Goal: Information Seeking & Learning: Find specific page/section

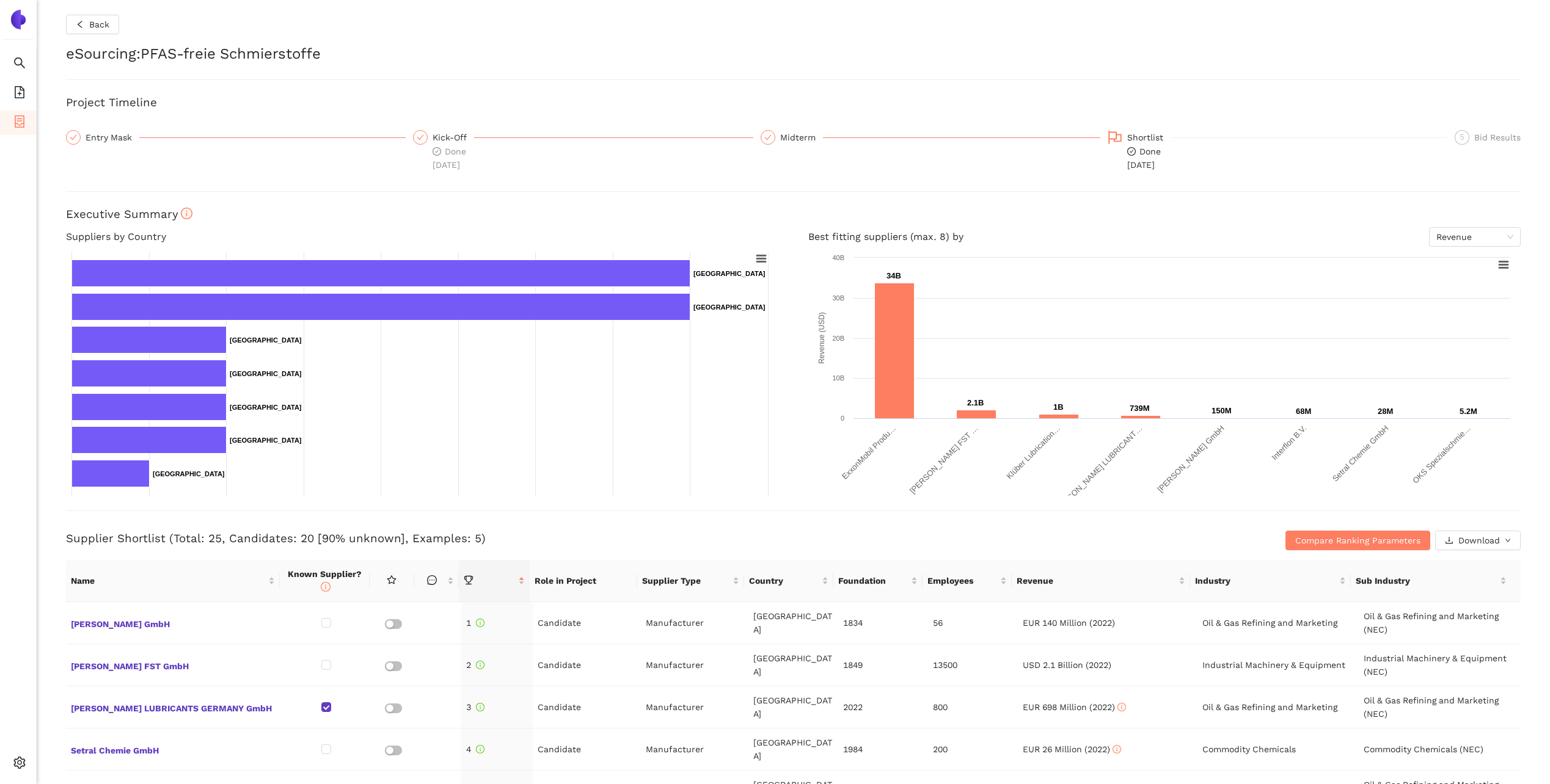
click at [19, 18] on img at bounding box center [18, 20] width 20 height 20
click at [77, 20] on div "Back eSourcing : PFAS-freie Schmierstoffe Project Timeline Entry Mask Kick-Off …" at bounding box center [793, 392] width 1514 height 784
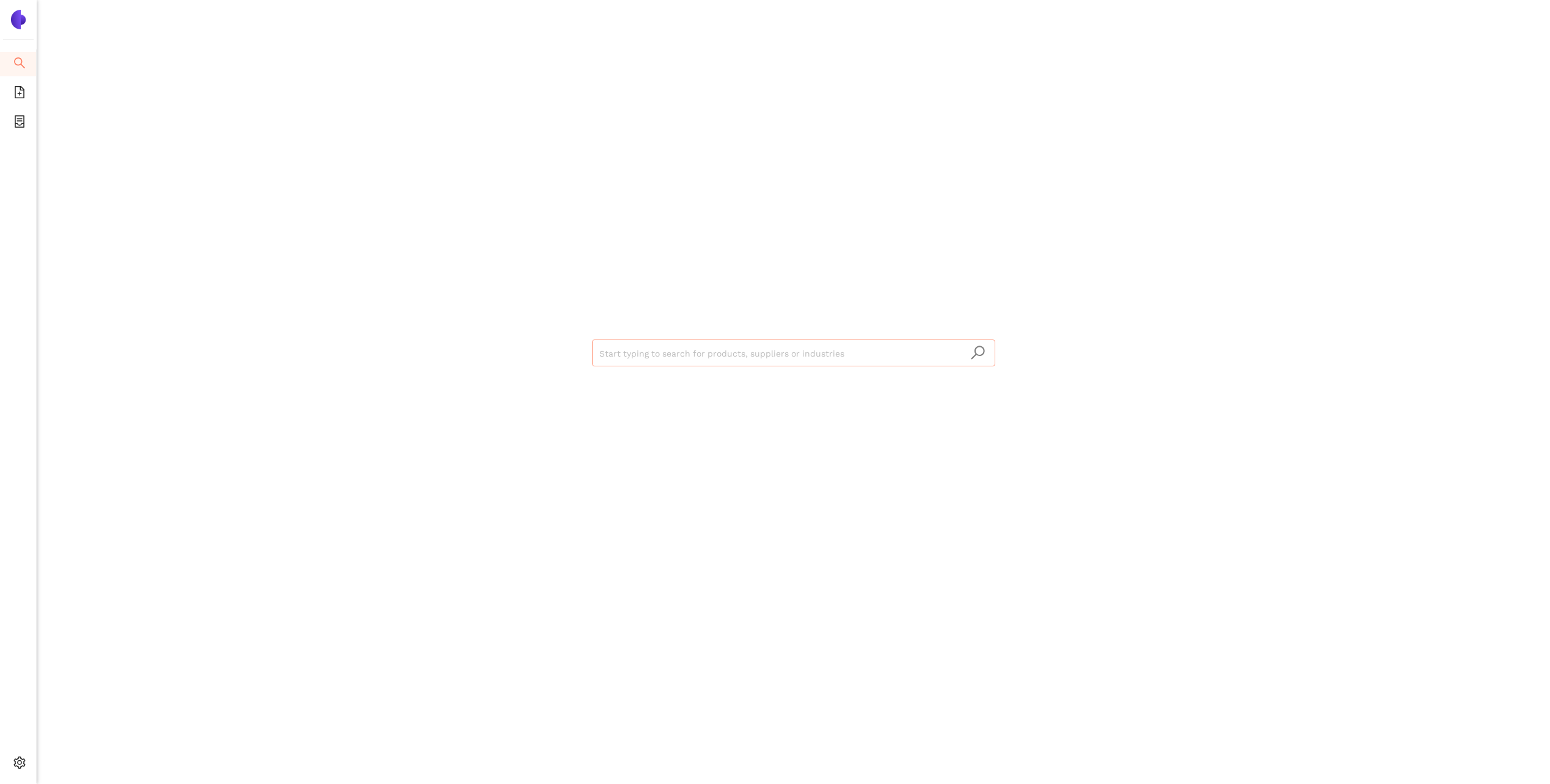
click at [894, 355] on input "search" at bounding box center [794, 354] width 389 height 27
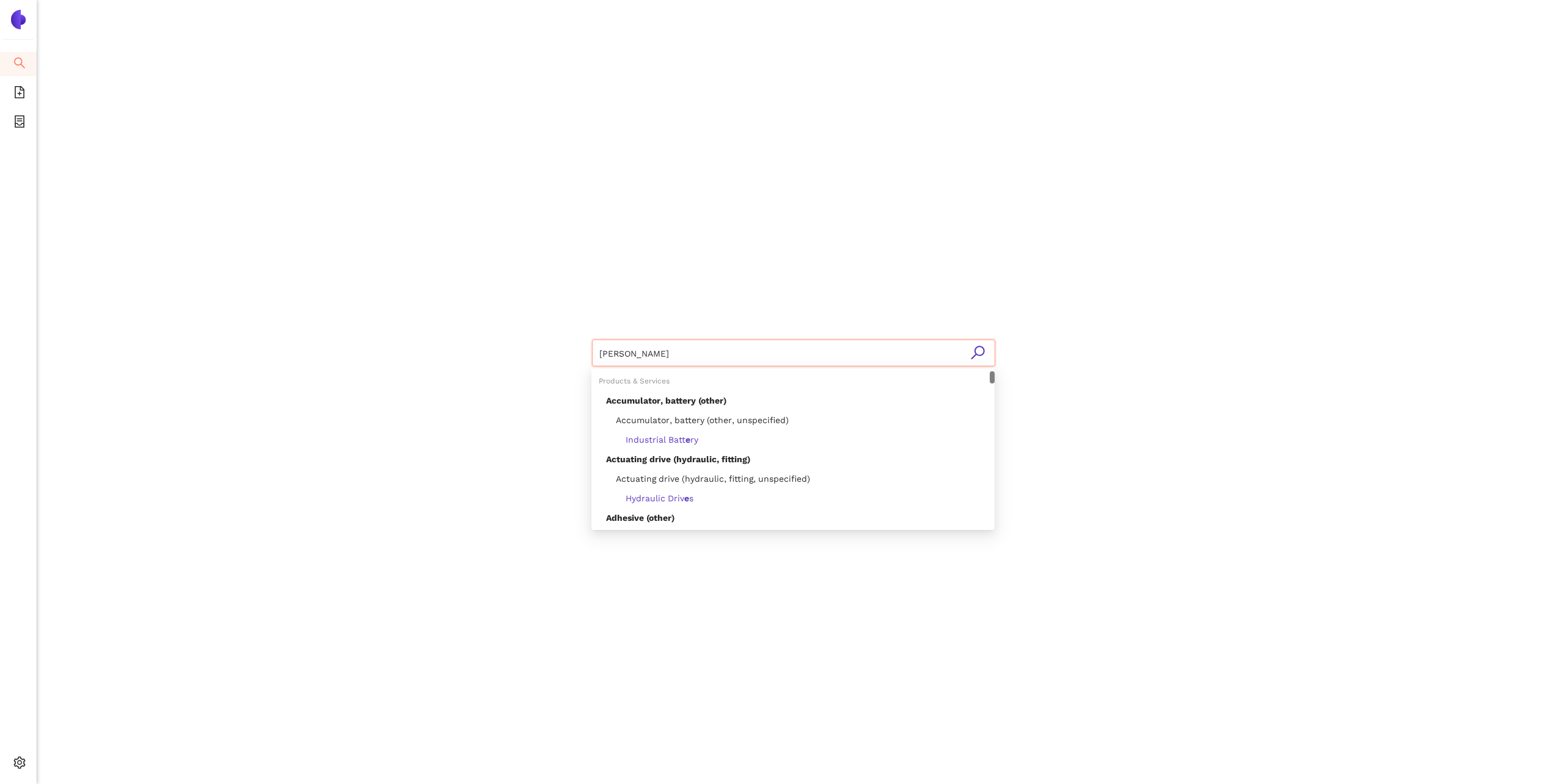
type input "ERIKS"
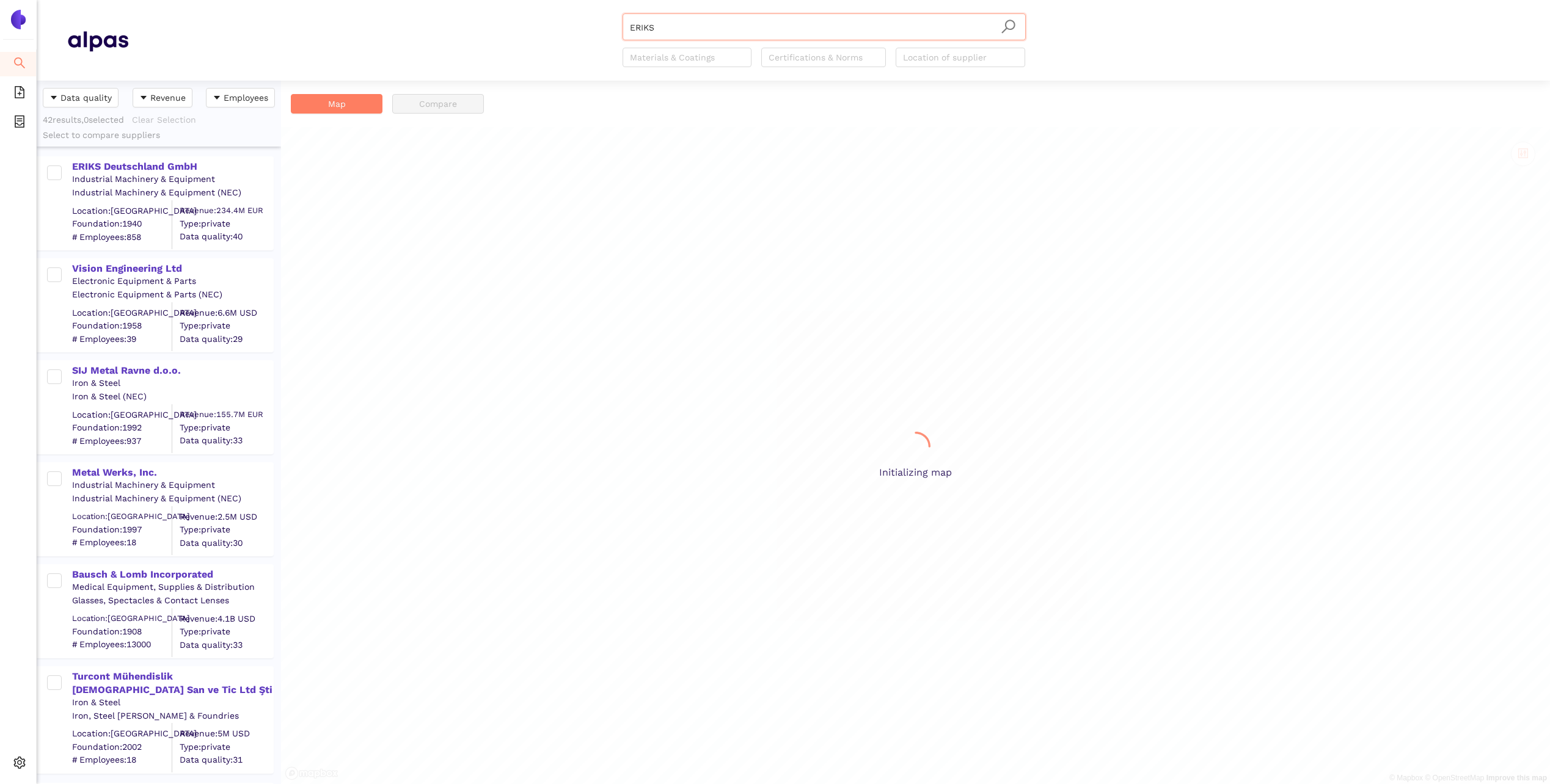
scroll to position [694, 235]
